Goal: Information Seeking & Learning: Learn about a topic

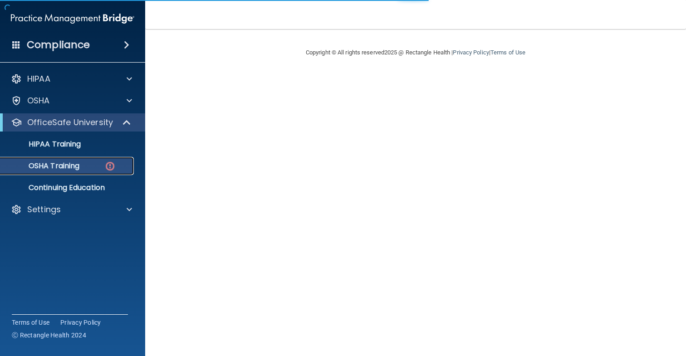
click at [110, 165] on img at bounding box center [109, 166] width 11 height 11
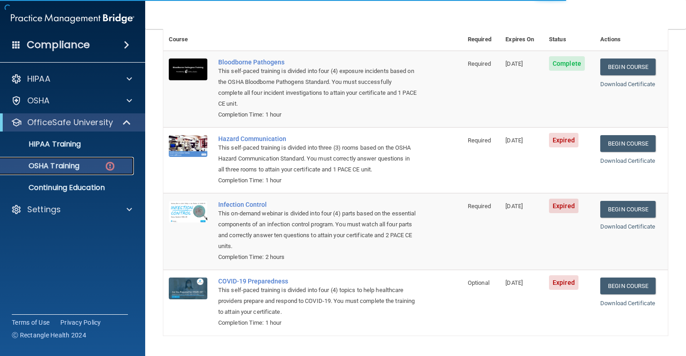
scroll to position [80, 0]
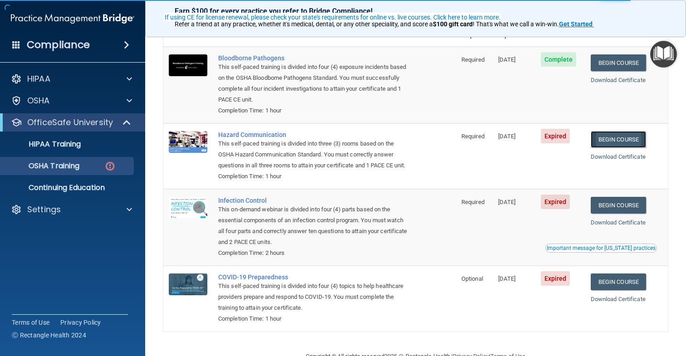
click at [620, 145] on link "Begin Course" at bounding box center [618, 139] width 55 height 17
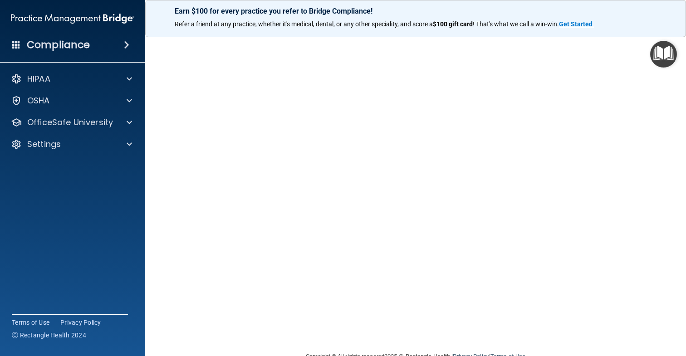
scroll to position [32, 0]
click at [664, 60] on img "Open Resource Center" at bounding box center [663, 54] width 27 height 27
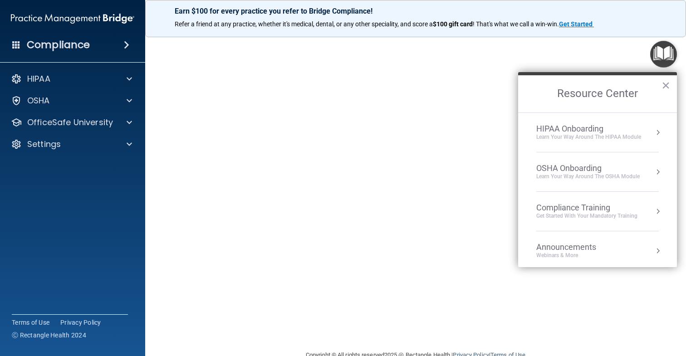
click at [642, 51] on div "Hazard Communication Training This course doesn’t expire until 09/03/2025. Are …" at bounding box center [415, 182] width 505 height 335
click at [659, 30] on div "Earn $100 for every practice you refer to Bridge Compliance!" at bounding box center [416, 26] width 504 height 15
click at [651, 49] on img "Open Resource Center" at bounding box center [663, 54] width 27 height 27
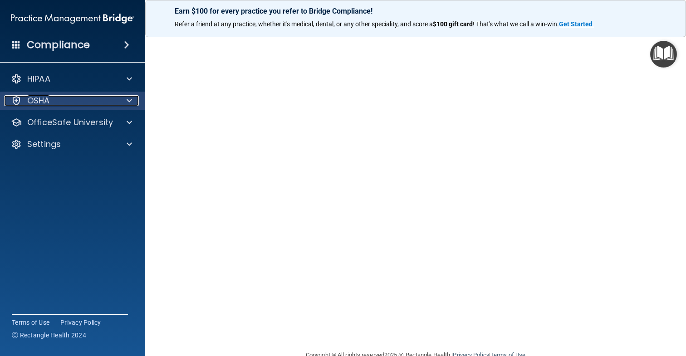
click at [130, 98] on span at bounding box center [129, 100] width 5 height 11
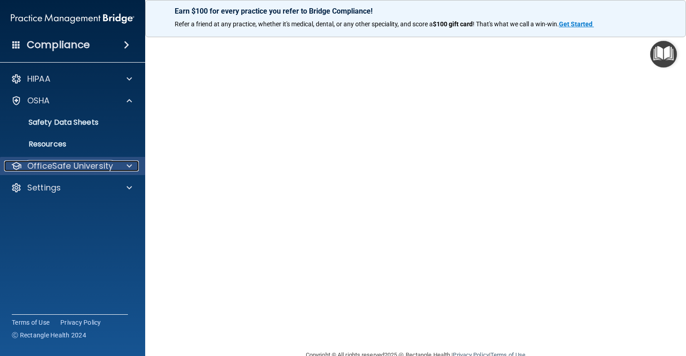
click at [131, 170] on span at bounding box center [129, 166] width 5 height 11
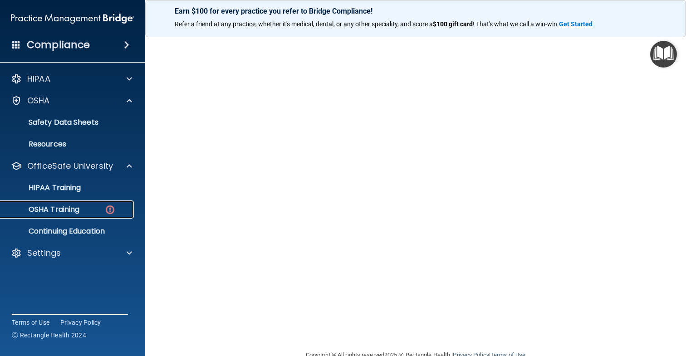
click at [110, 210] on img at bounding box center [109, 209] width 11 height 11
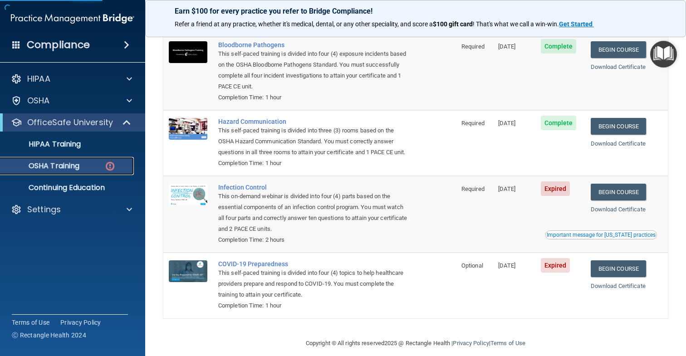
scroll to position [114, 0]
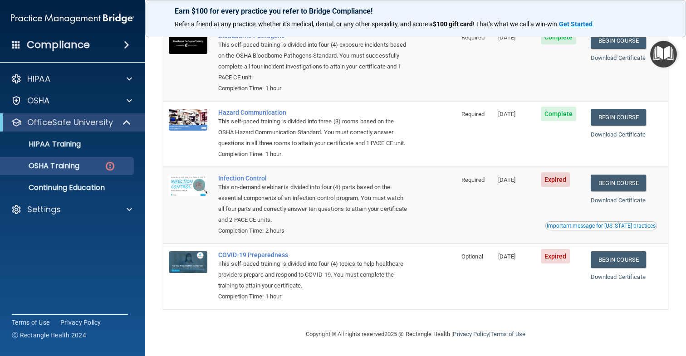
click at [615, 236] on td "Begin Course Download Certificate Important message for California practices" at bounding box center [627, 205] width 83 height 77
click at [615, 180] on link "Begin Course" at bounding box center [618, 183] width 55 height 17
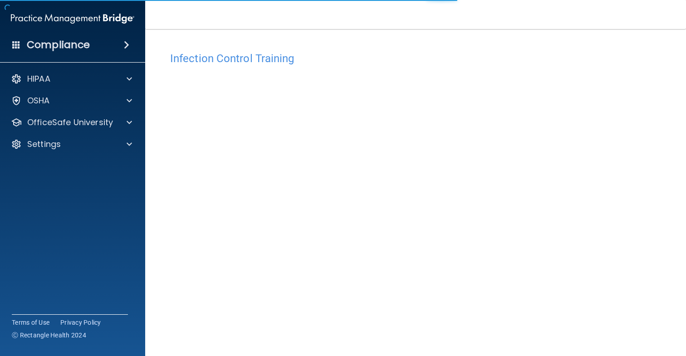
scroll to position [32, 0]
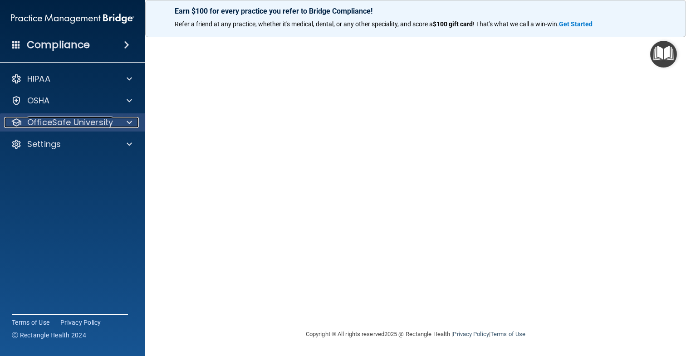
click at [131, 123] on span at bounding box center [129, 122] width 5 height 11
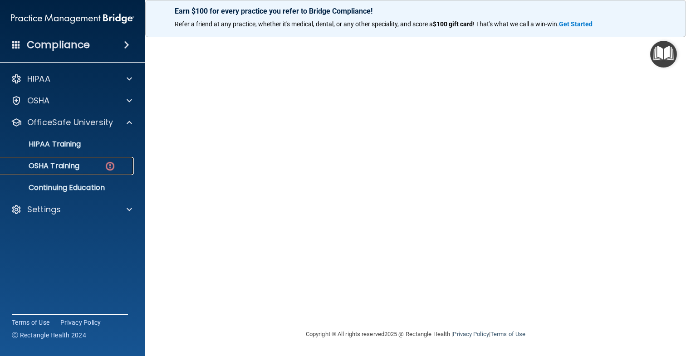
click at [113, 165] on img at bounding box center [109, 166] width 11 height 11
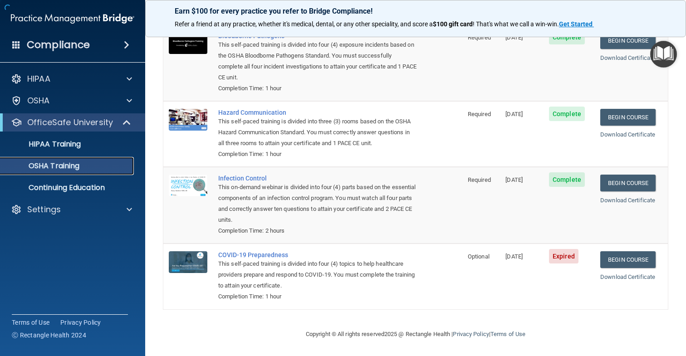
scroll to position [89, 0]
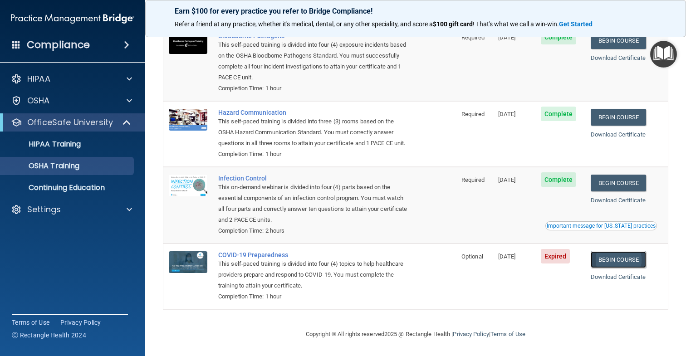
click at [628, 262] on link "Begin Course" at bounding box center [618, 259] width 55 height 17
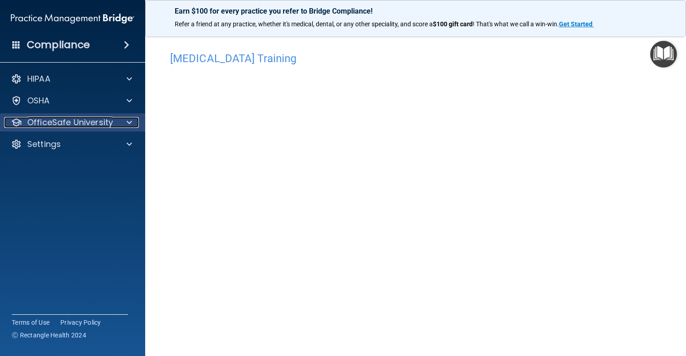
click at [125, 117] on div at bounding box center [128, 122] width 23 height 11
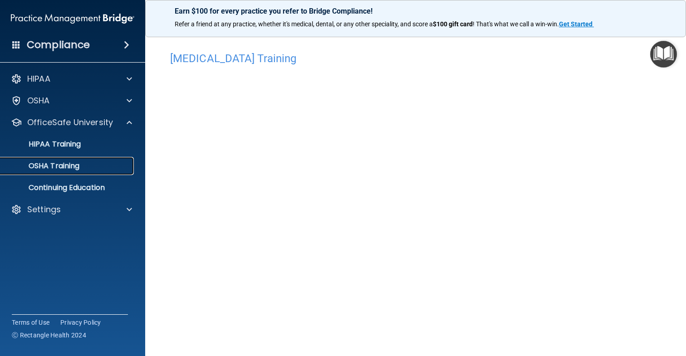
click at [68, 167] on p "OSHA Training" at bounding box center [43, 166] width 74 height 9
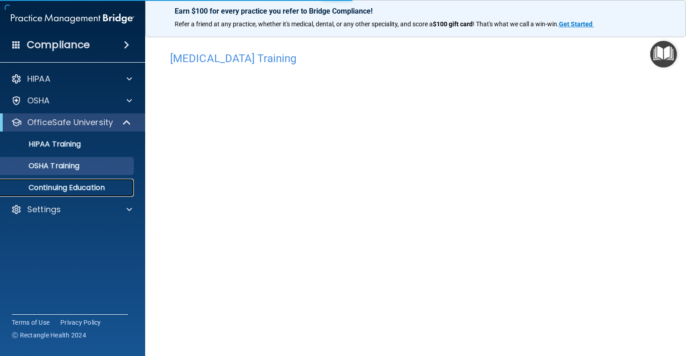
click at [78, 191] on p "Continuing Education" at bounding box center [68, 187] width 124 height 9
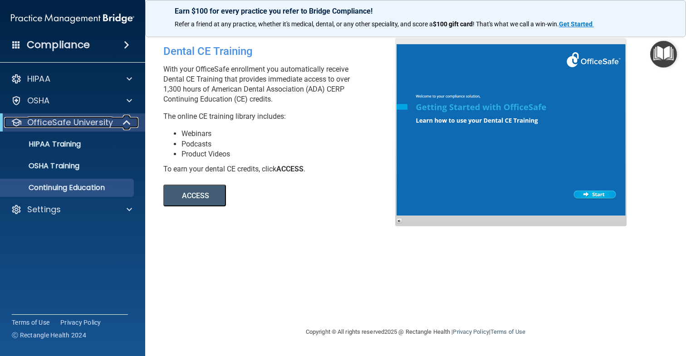
click at [64, 126] on p "OfficeSafe University" at bounding box center [70, 122] width 86 height 11
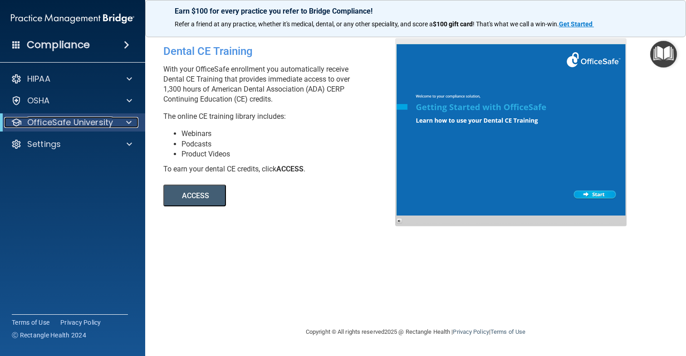
click at [64, 126] on p "OfficeSafe University" at bounding box center [70, 122] width 86 height 11
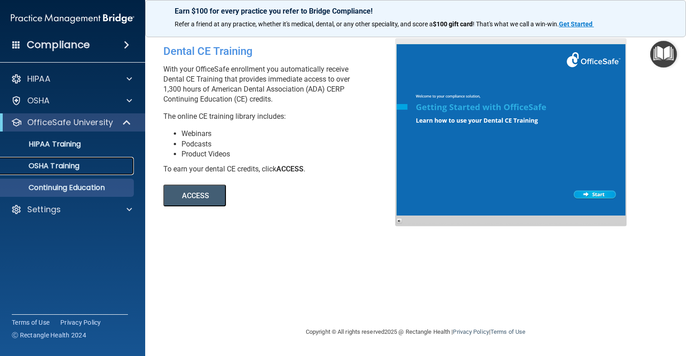
click at [77, 168] on p "OSHA Training" at bounding box center [43, 166] width 74 height 9
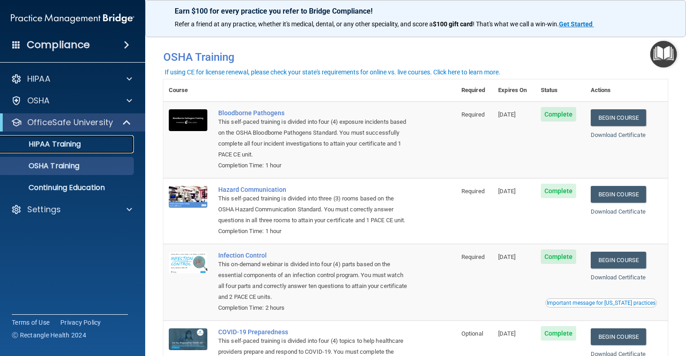
click at [61, 140] on p "HIPAA Training" at bounding box center [43, 144] width 75 height 9
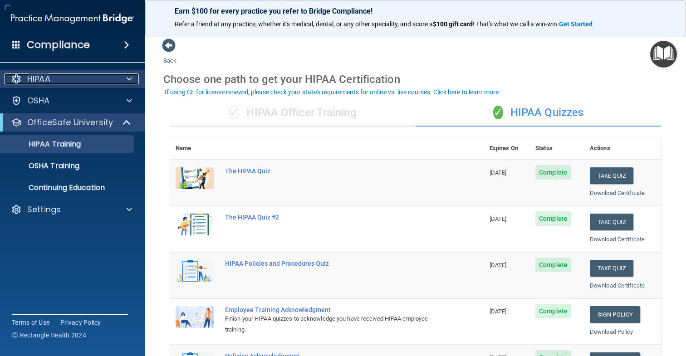
click at [24, 79] on div "HIPAA" at bounding box center [60, 79] width 113 height 11
